Goal: Task Accomplishment & Management: Manage account settings

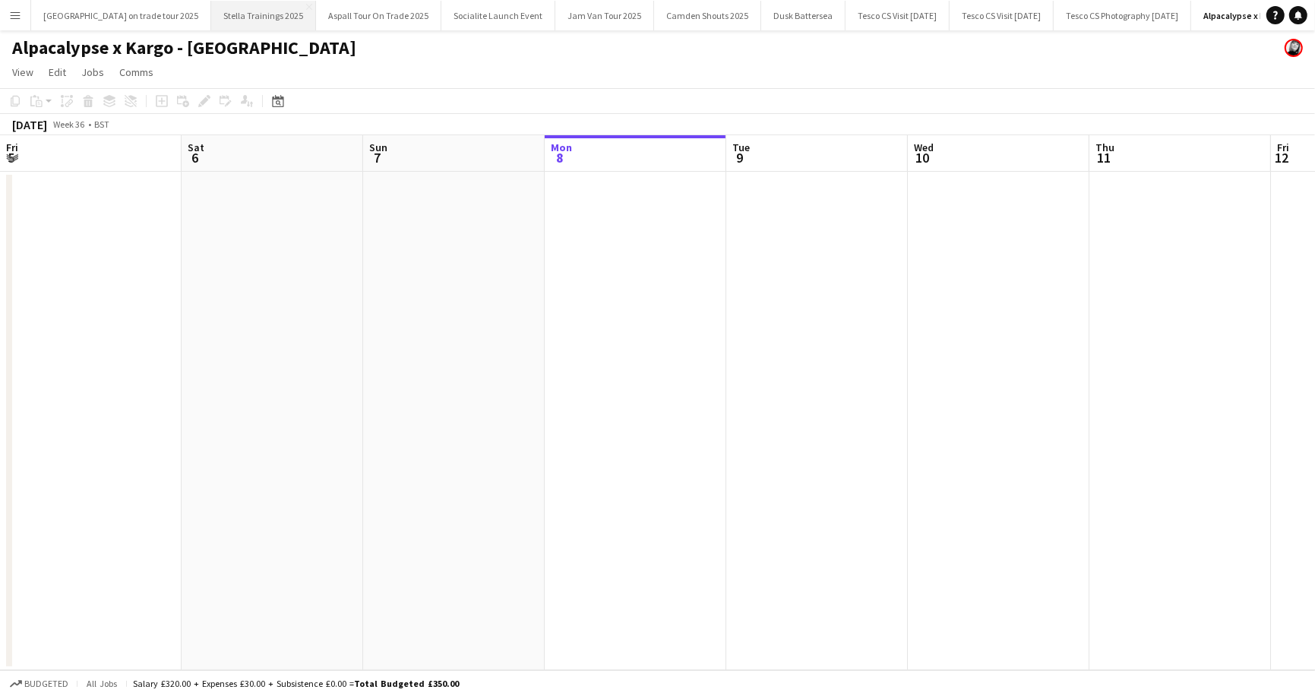
scroll to position [0, 363]
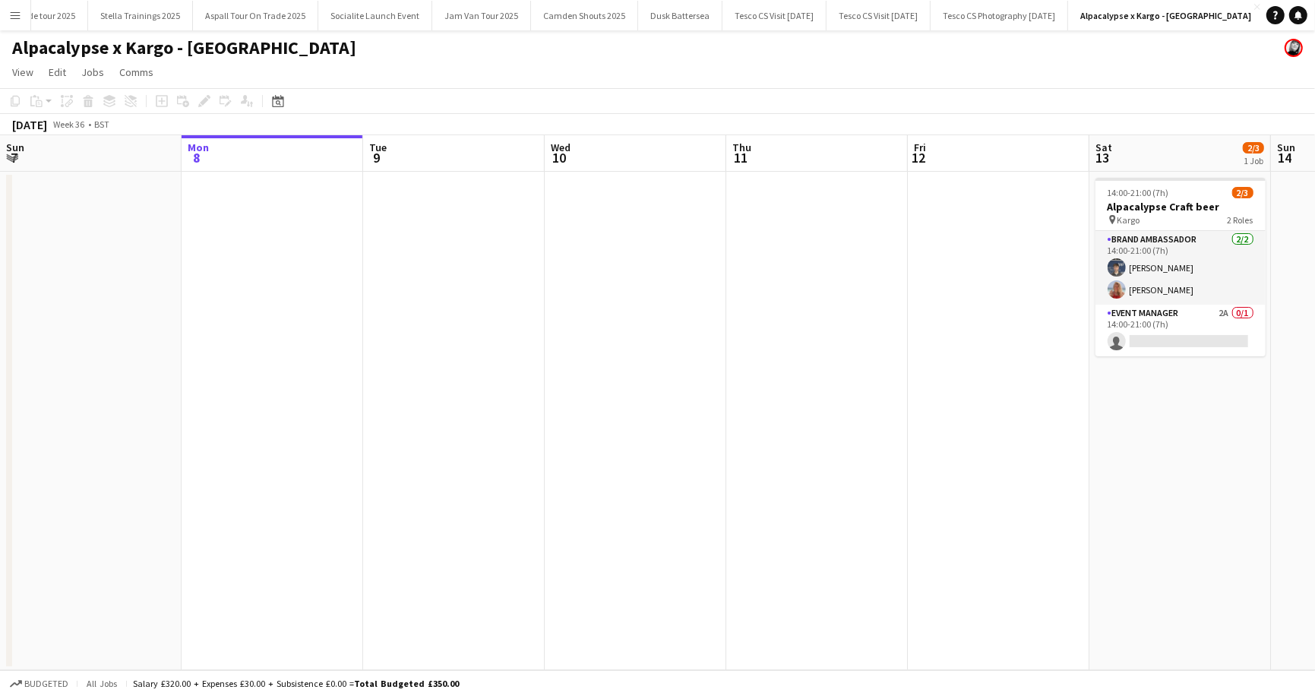
click at [16, 14] on app-icon "Menu" at bounding box center [15, 15] width 12 height 12
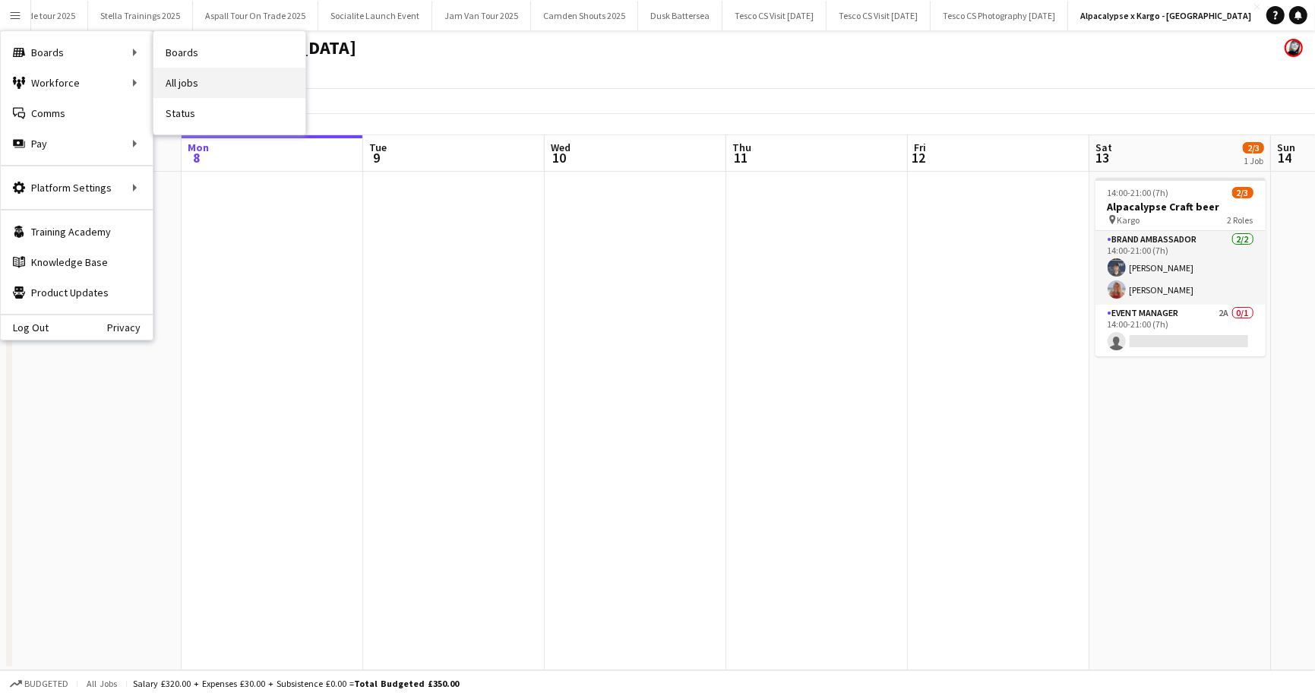
click at [167, 79] on link "All jobs" at bounding box center [230, 83] width 152 height 30
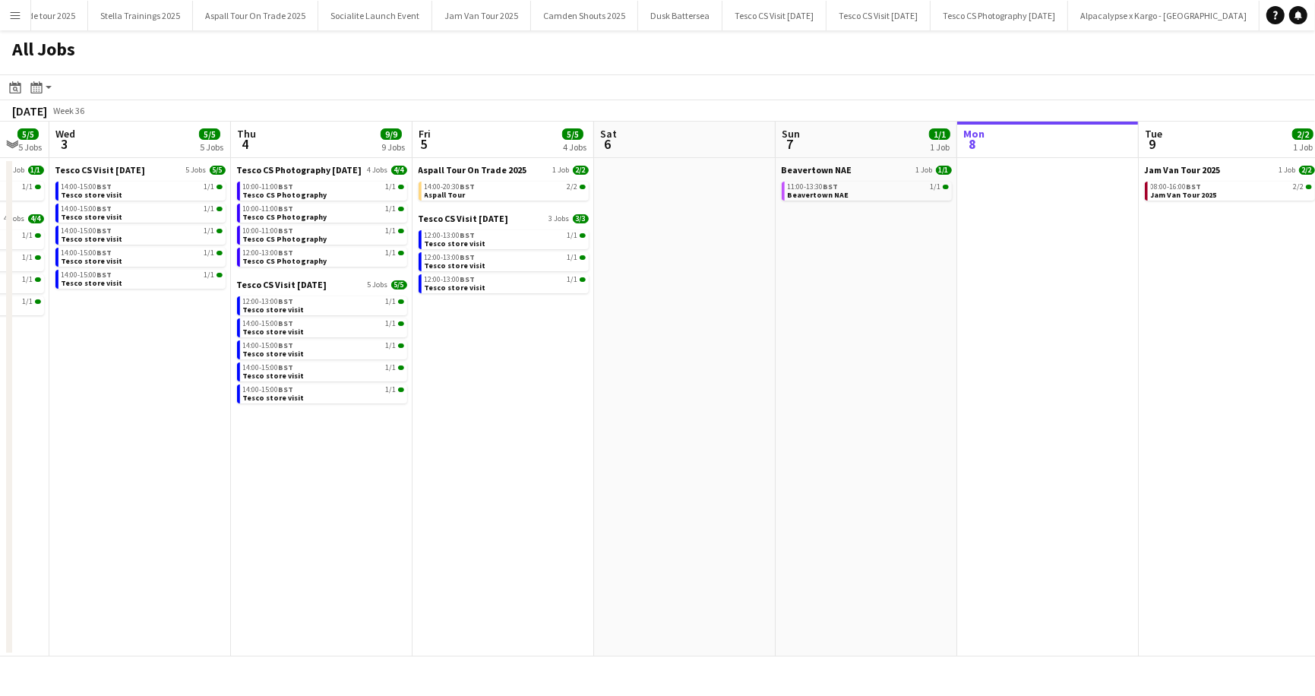
scroll to position [0, 312]
click at [451, 186] on span "14:00-20:30 BST" at bounding box center [451, 187] width 51 height 8
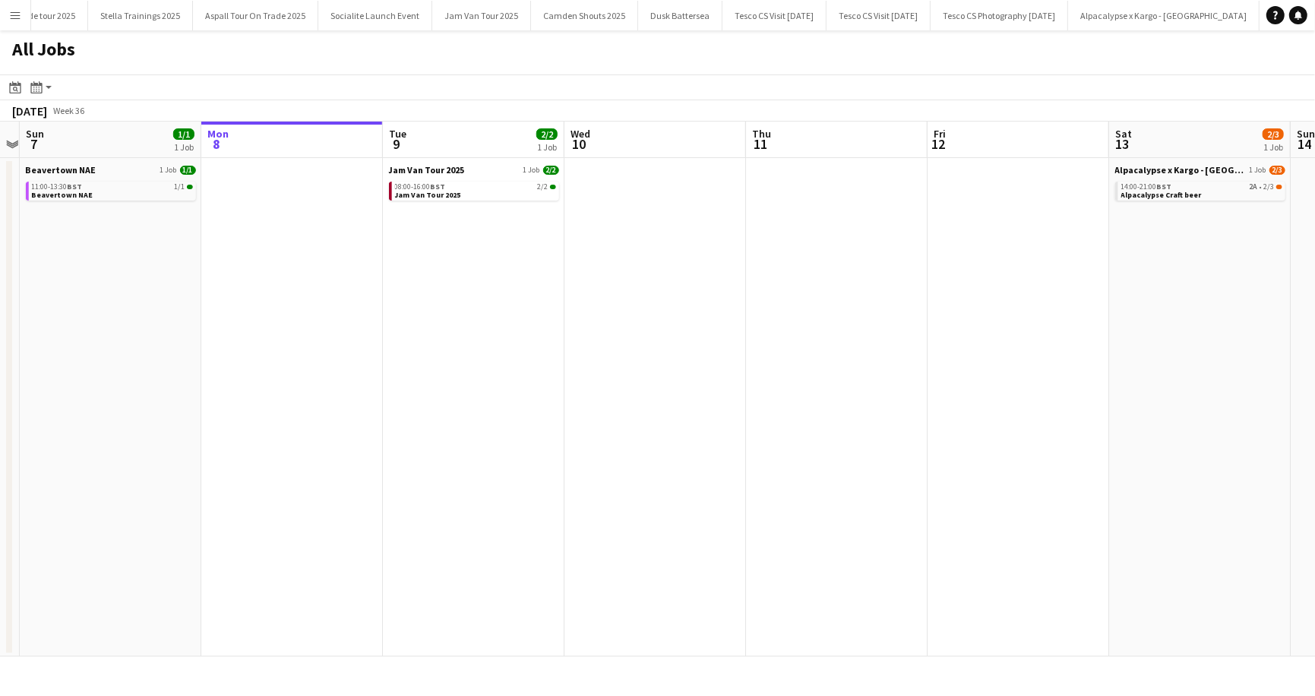
scroll to position [0, 710]
click at [1192, 169] on span "Alpacalypse x Kargo - [GEOGRAPHIC_DATA]" at bounding box center [1178, 169] width 131 height 11
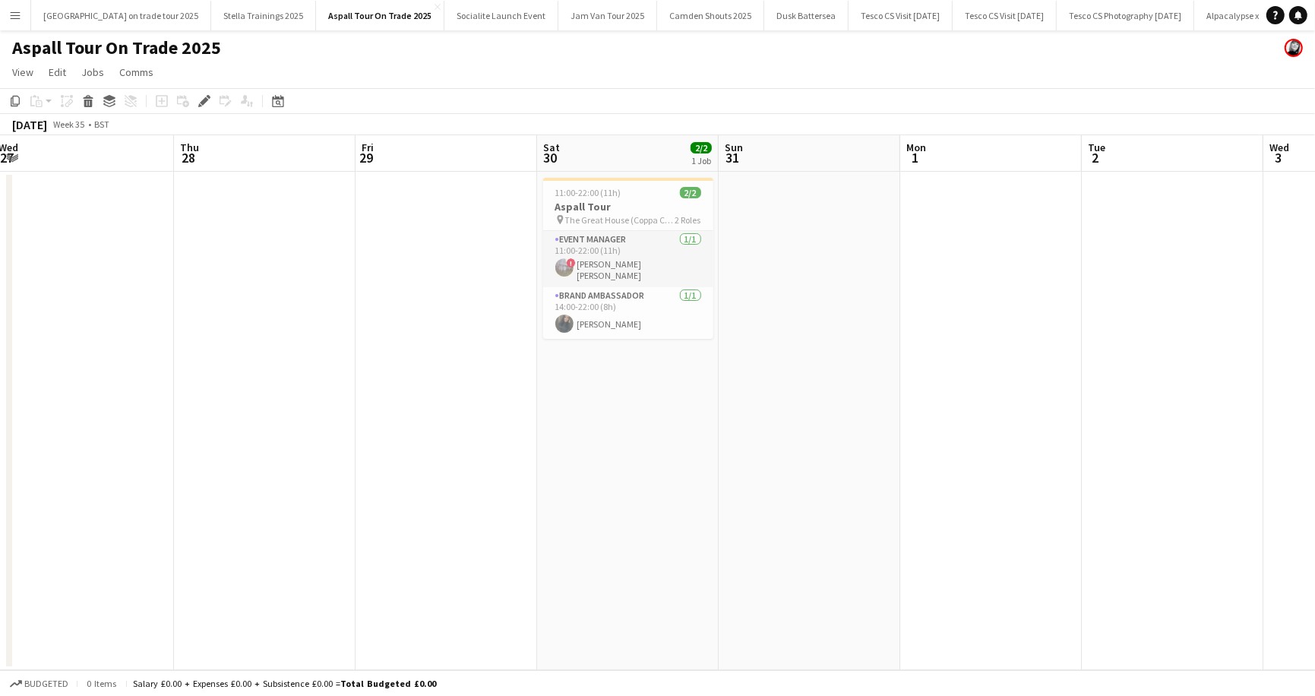
scroll to position [0, 350]
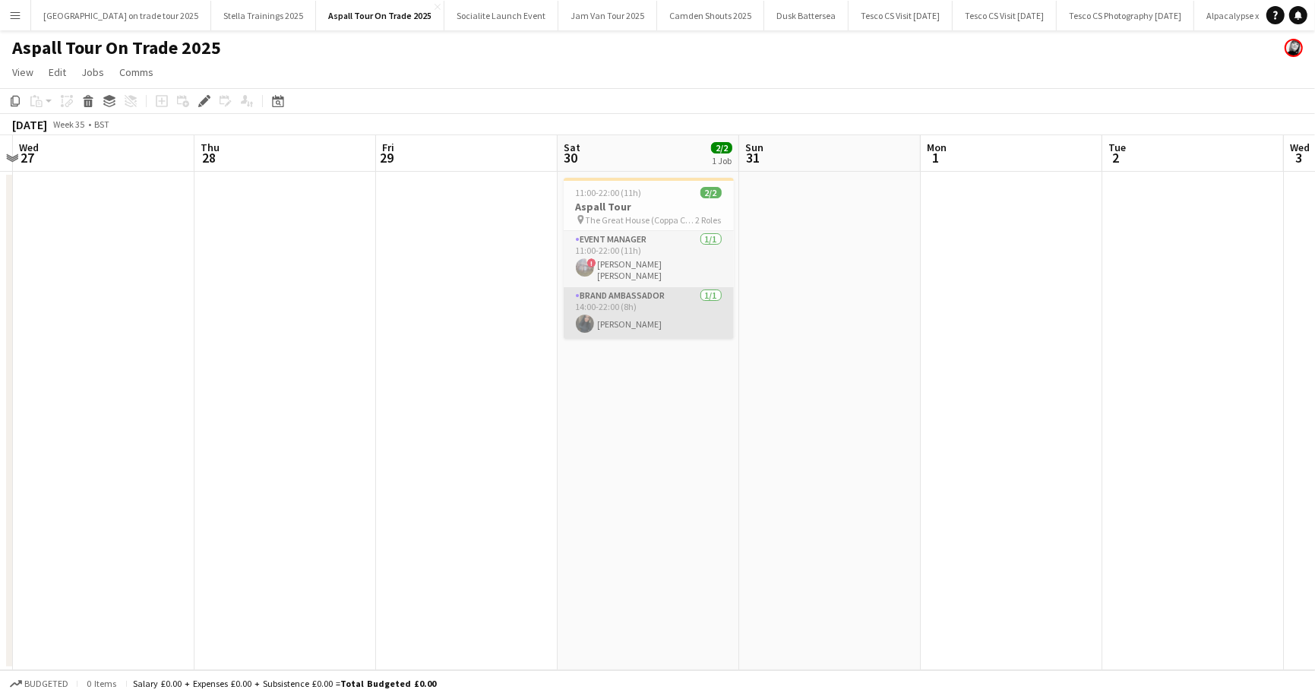
click at [632, 318] on app-card-role "Brand Ambassador 1/1 14:00-22:00 (8h) Naomi Bell" at bounding box center [649, 313] width 170 height 52
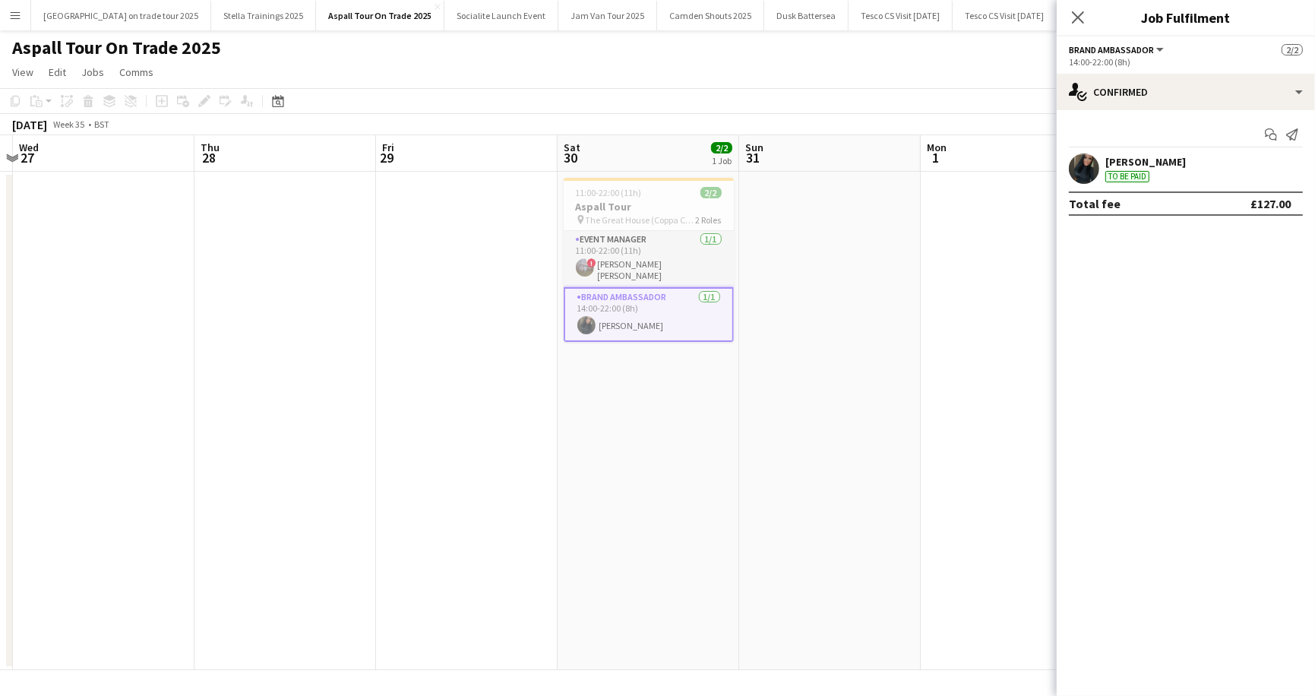
click at [1134, 168] on div "Naomi Bell" at bounding box center [1146, 162] width 81 height 14
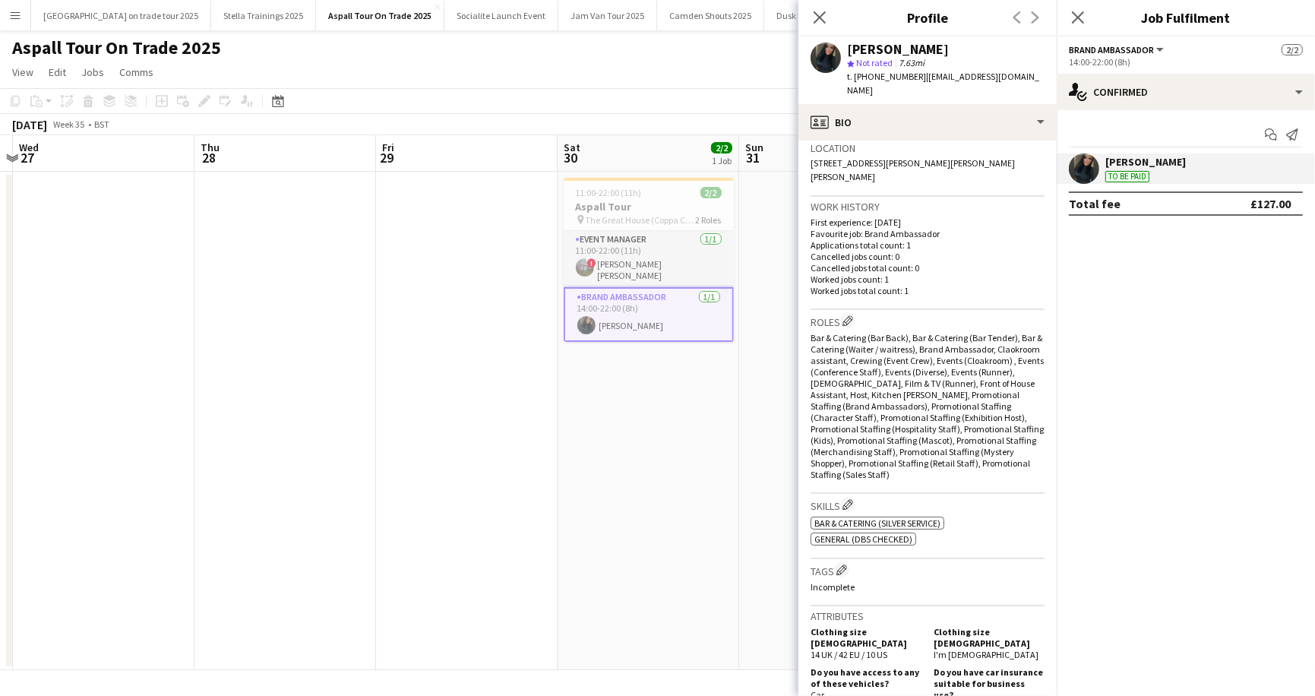
scroll to position [298, 0]
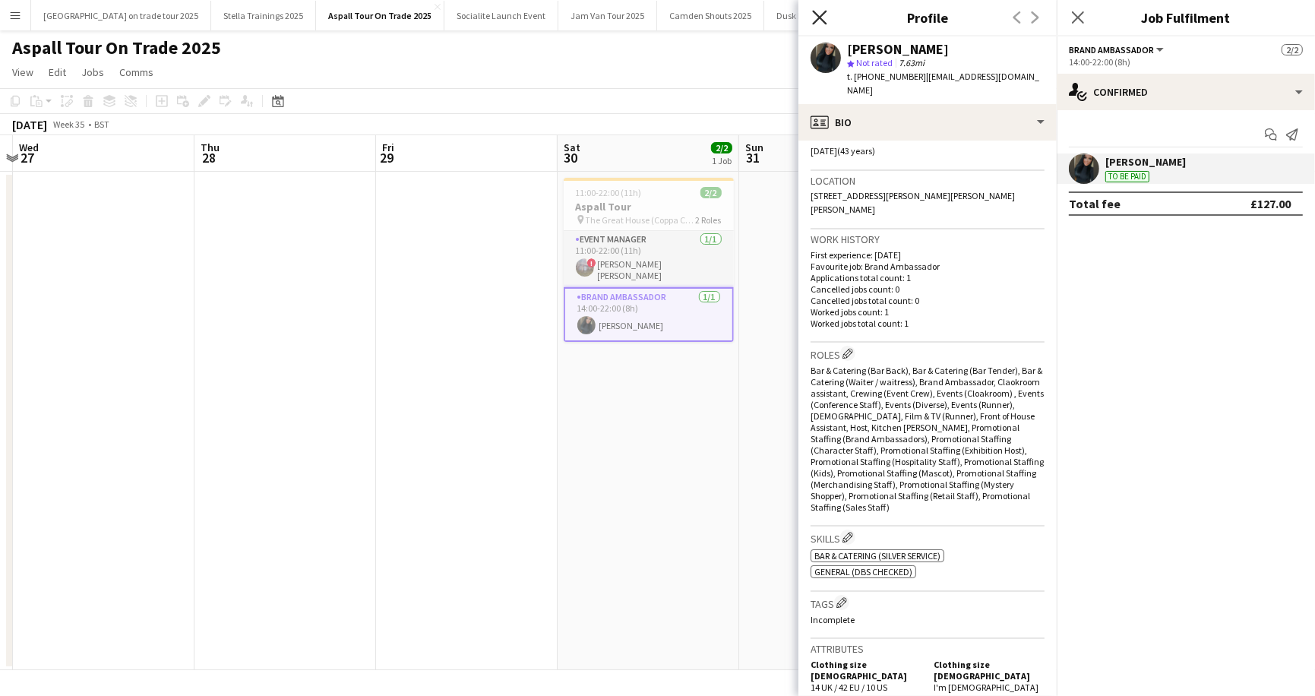
click at [825, 11] on icon "Close pop-in" at bounding box center [819, 17] width 14 height 14
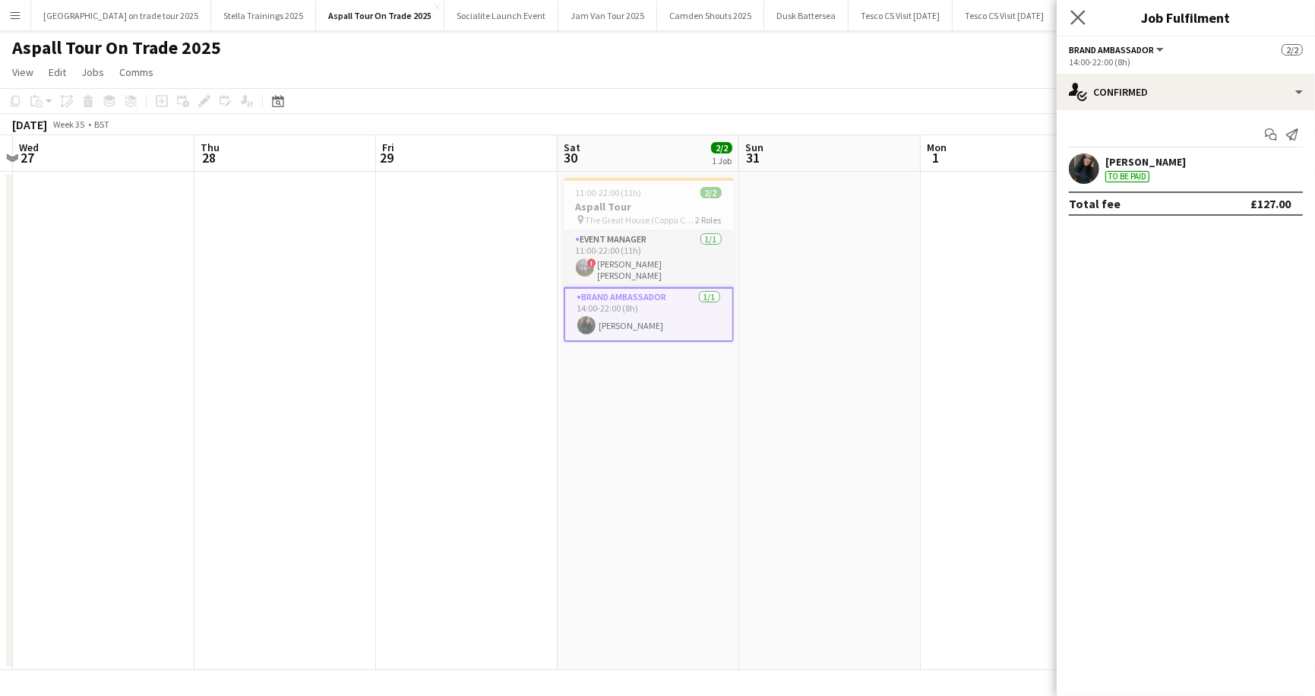
click at [1072, 8] on app-icon "Close pop-in" at bounding box center [1079, 18] width 22 height 22
